Goal: Task Accomplishment & Management: Complete application form

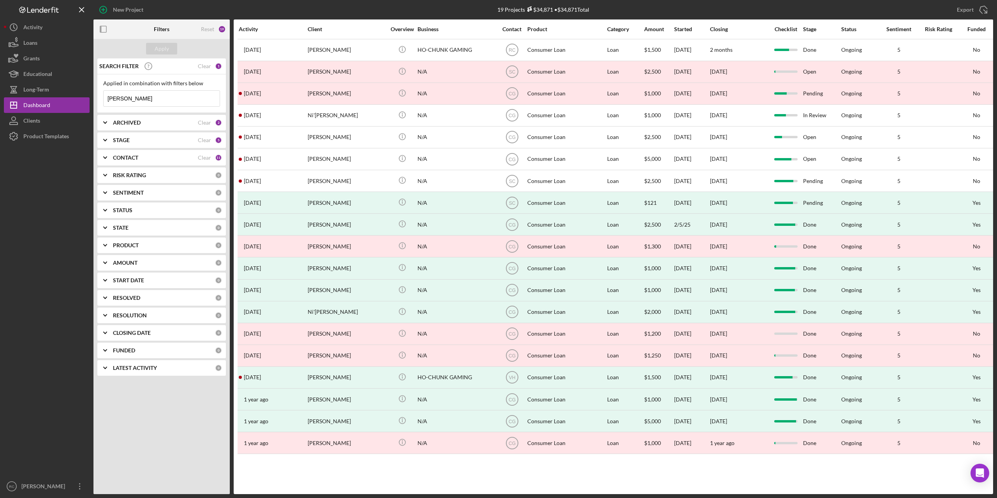
drag, startPoint x: 154, startPoint y: 103, endPoint x: 117, endPoint y: 97, distance: 37.5
click at [150, 100] on input "[PERSON_NAME]" at bounding box center [162, 99] width 116 height 16
drag, startPoint x: 117, startPoint y: 97, endPoint x: 95, endPoint y: 94, distance: 22.0
click at [95, 94] on div "SEARCH FILTER Clear 1 Applied in combination with filters below [PERSON_NAME] I…" at bounding box center [162, 219] width 136 height 323
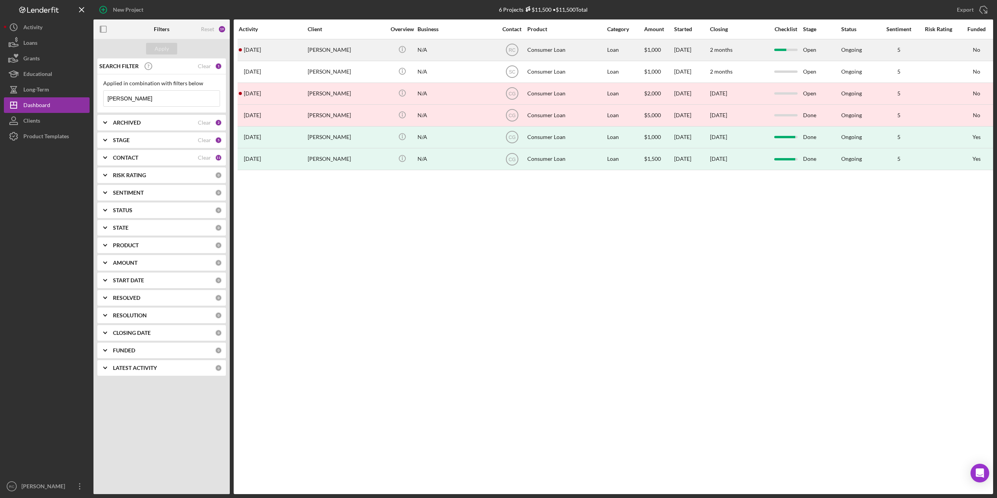
type input "[PERSON_NAME]"
click at [330, 49] on div "[PERSON_NAME]" at bounding box center [347, 50] width 78 height 21
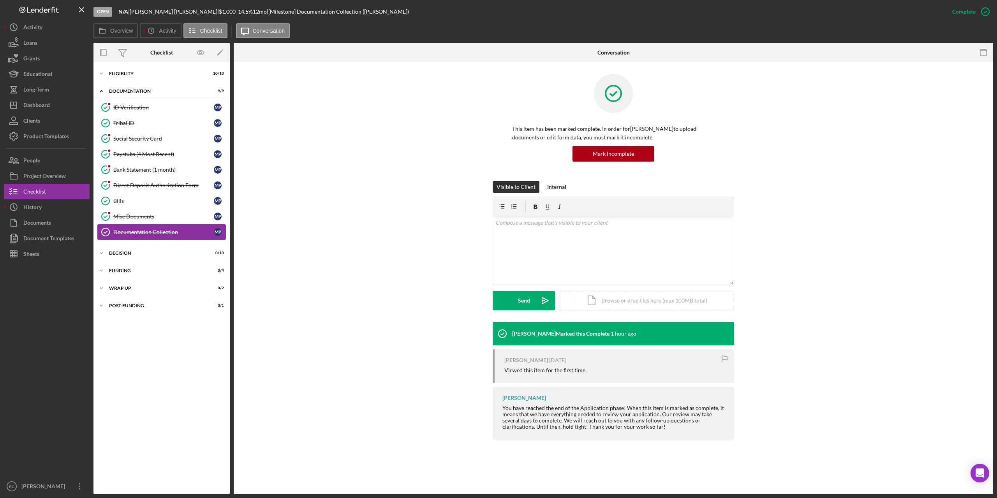
click at [134, 231] on div "Documentation Collection" at bounding box center [163, 232] width 101 height 6
click at [149, 171] on div "Bank Statement (1 month)" at bounding box center [163, 170] width 101 height 6
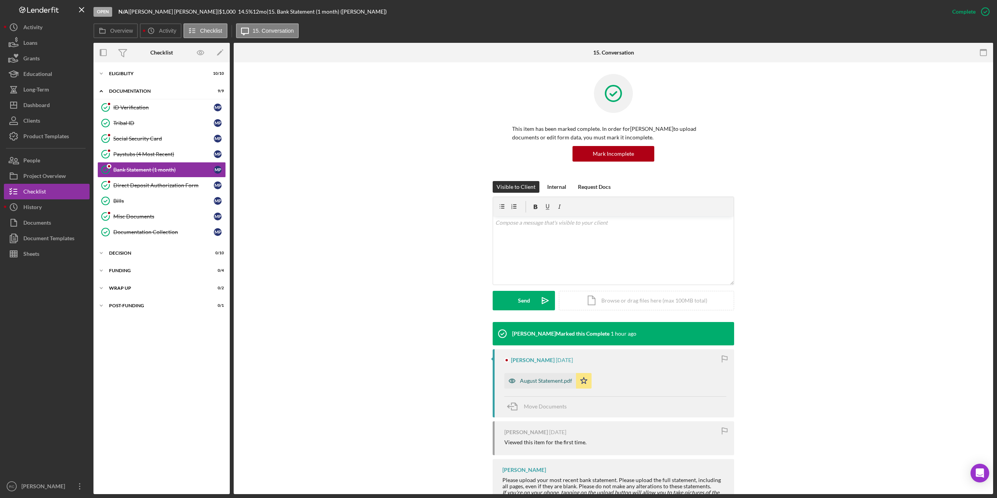
click at [549, 381] on div "August Statement.pdf" at bounding box center [546, 381] width 52 height 6
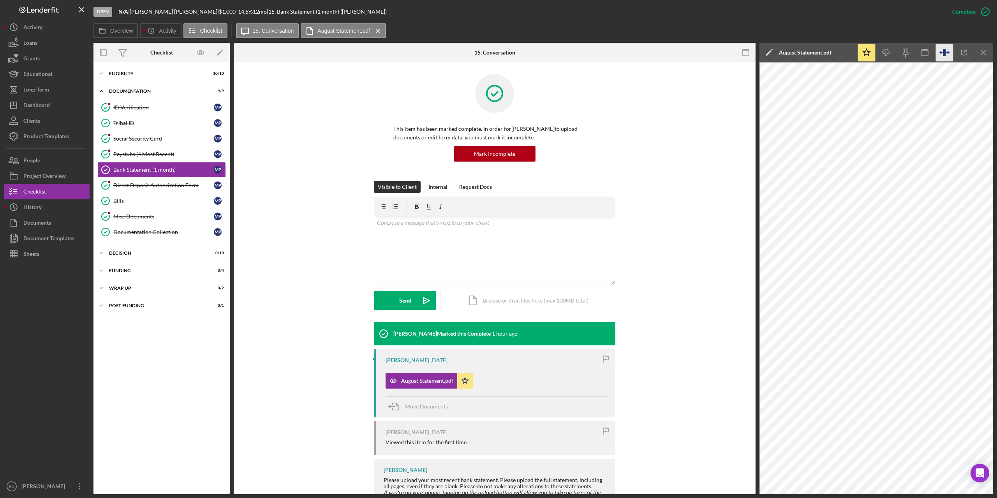
click at [944, 51] on icon "button" at bounding box center [944, 52] width 3 height 7
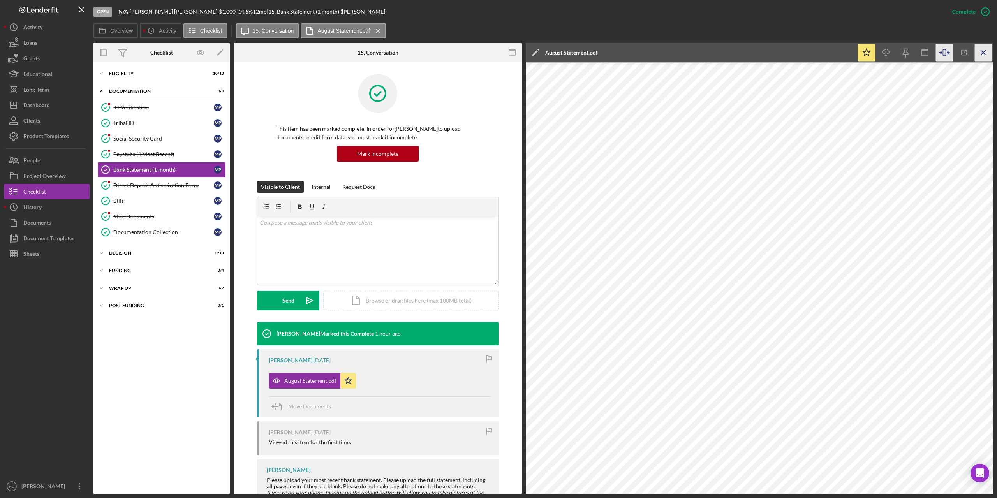
click at [985, 51] on icon "Icon/Menu Close" at bounding box center [984, 53] width 18 height 18
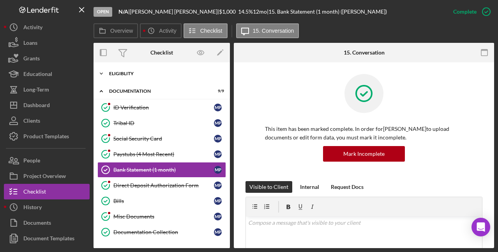
click at [132, 72] on div "Eligiblity" at bounding box center [164, 73] width 111 height 5
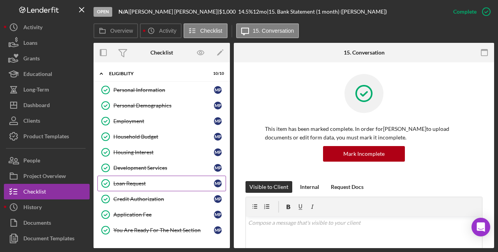
click at [140, 182] on div "Loan Request" at bounding box center [163, 183] width 101 height 6
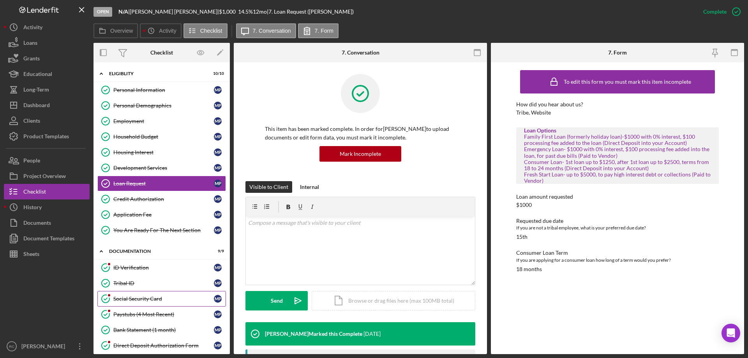
click at [140, 298] on div "Social Security Card" at bounding box center [163, 299] width 101 height 6
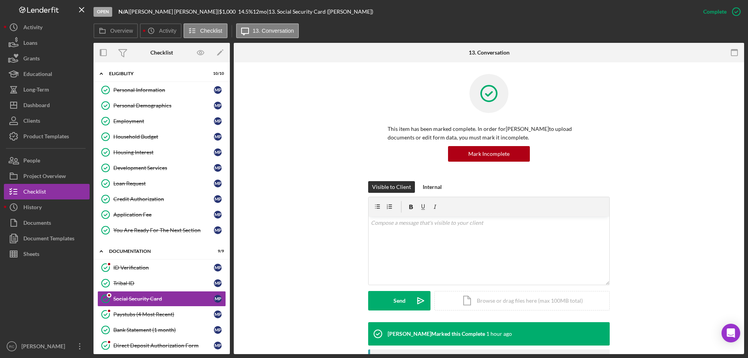
scroll to position [161, 0]
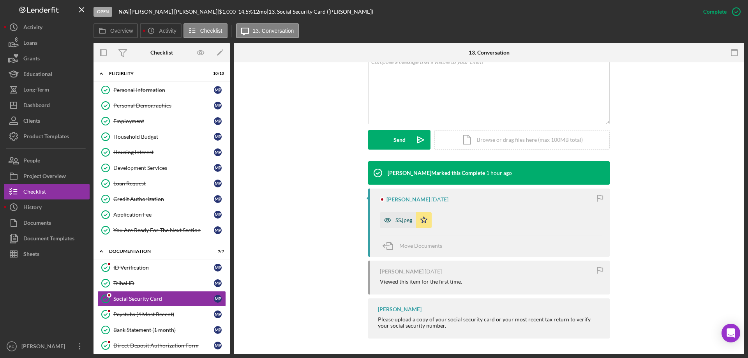
click at [400, 219] on div "SS.jpeg" at bounding box center [403, 220] width 17 height 6
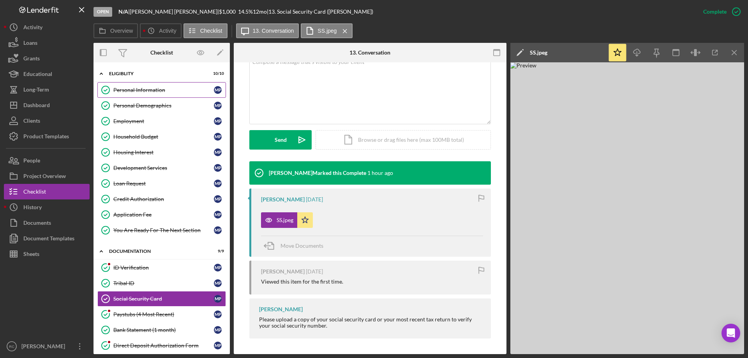
click at [151, 91] on div "Personal Information" at bounding box center [163, 90] width 101 height 6
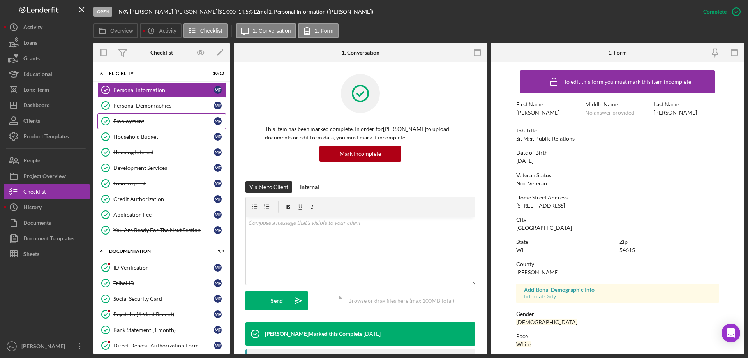
click at [146, 123] on div "Employment" at bounding box center [163, 121] width 101 height 6
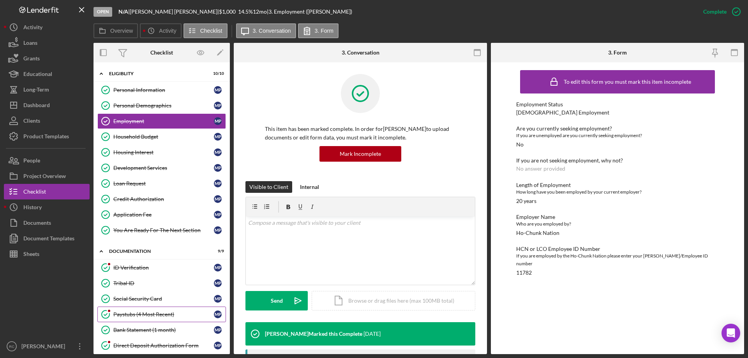
click at [156, 312] on div "Paystubs (4 Most Recent)" at bounding box center [163, 314] width 101 height 6
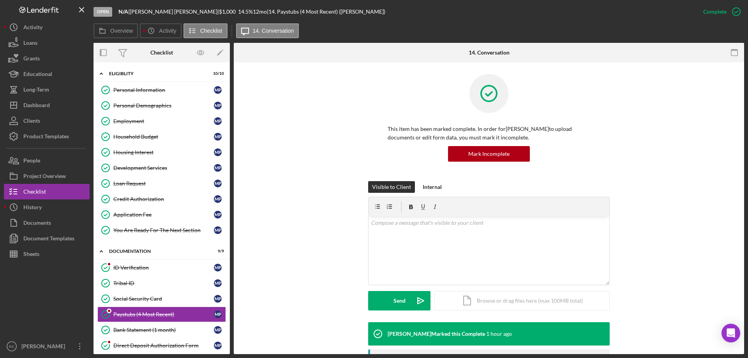
scroll to position [156, 0]
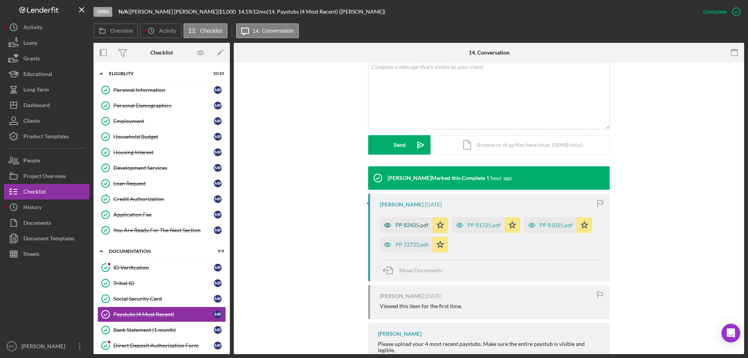
click at [415, 224] on div "PP 82425.pdf" at bounding box center [411, 225] width 33 height 6
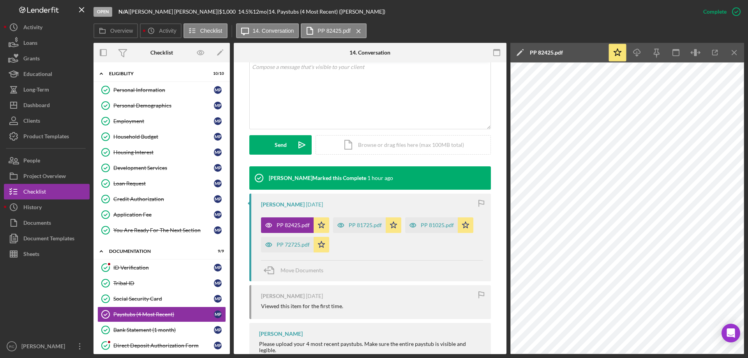
scroll to position [179, 0]
